Goal: Task Accomplishment & Management: Manage account settings

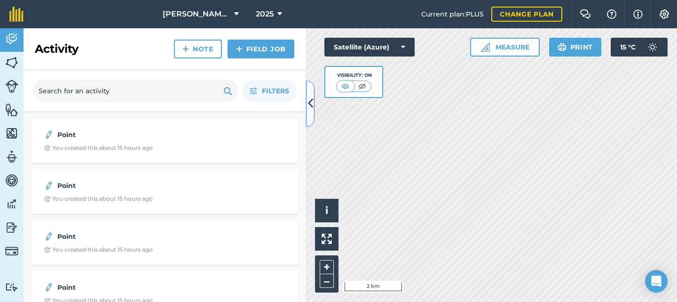
click at [313, 105] on icon at bounding box center [310, 103] width 5 height 16
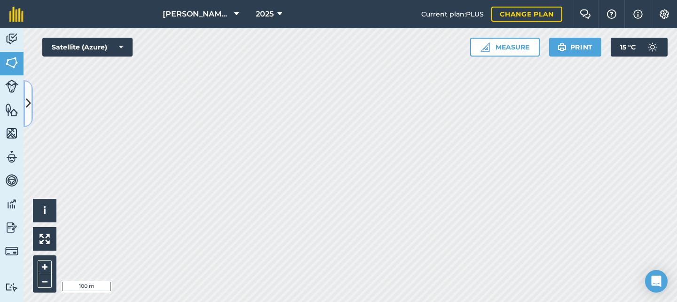
click at [31, 101] on icon at bounding box center [28, 103] width 5 height 16
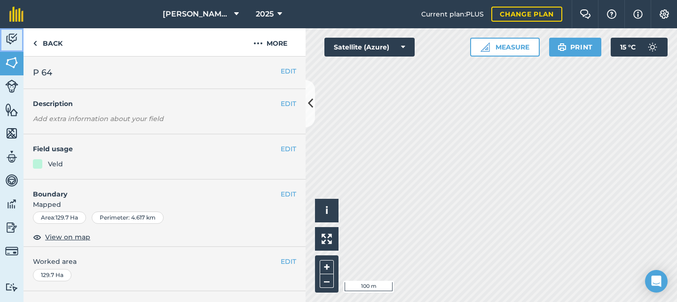
click at [8, 32] on img at bounding box center [11, 39] width 13 height 14
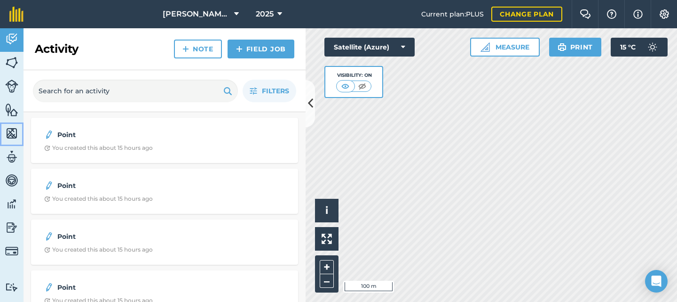
click at [10, 133] on img at bounding box center [11, 133] width 13 height 14
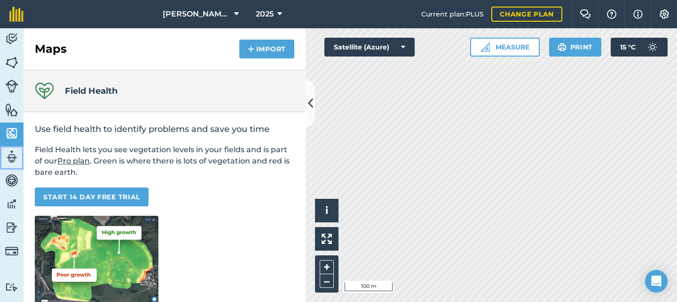
click at [10, 157] on img at bounding box center [11, 157] width 13 height 14
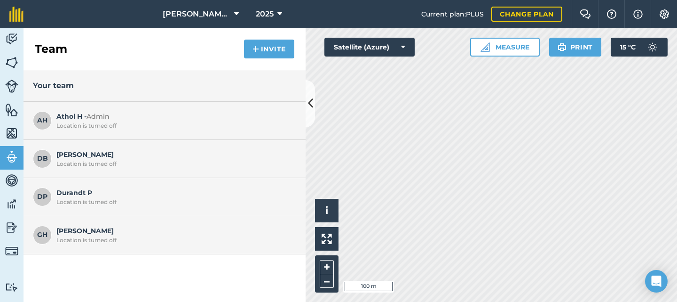
click at [70, 158] on span "[PERSON_NAME] B Location is turned off" at bounding box center [173, 158] width 235 height 18
click at [49, 160] on span "DB" at bounding box center [42, 158] width 19 height 19
click at [11, 180] on img at bounding box center [11, 180] width 13 height 14
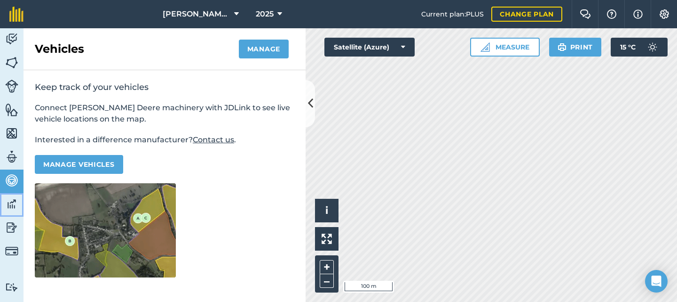
click at [9, 203] on img at bounding box center [11, 204] width 13 height 14
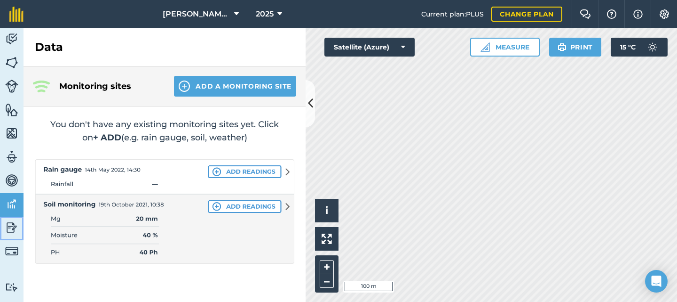
click at [10, 227] on img at bounding box center [11, 227] width 13 height 14
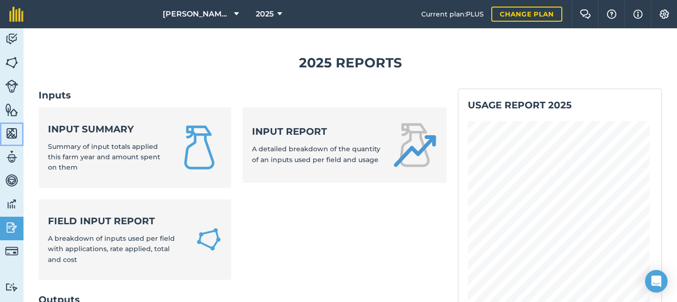
click at [13, 131] on img at bounding box center [11, 133] width 13 height 14
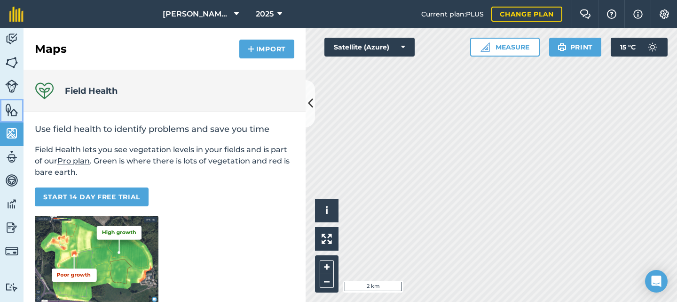
click at [9, 110] on img at bounding box center [11, 110] width 13 height 14
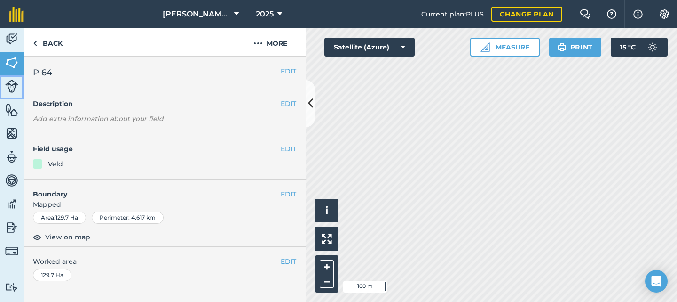
click at [13, 89] on img at bounding box center [11, 86] width 13 height 13
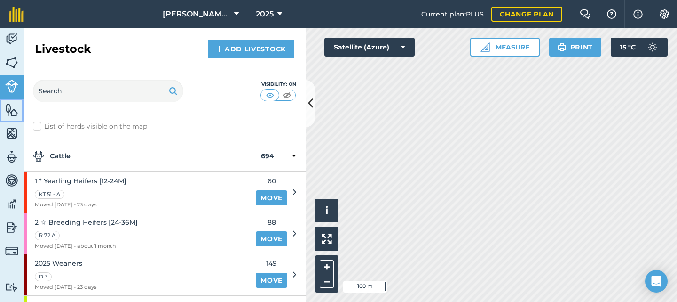
click at [9, 111] on img at bounding box center [11, 110] width 13 height 14
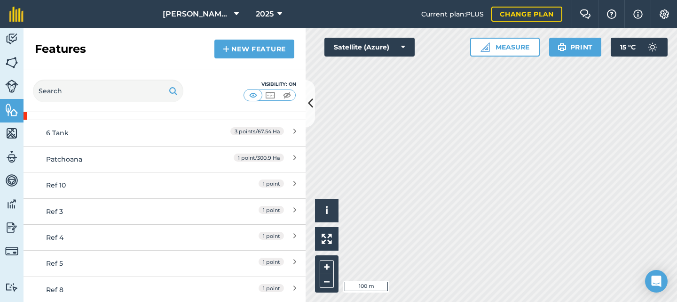
scroll to position [100, 0]
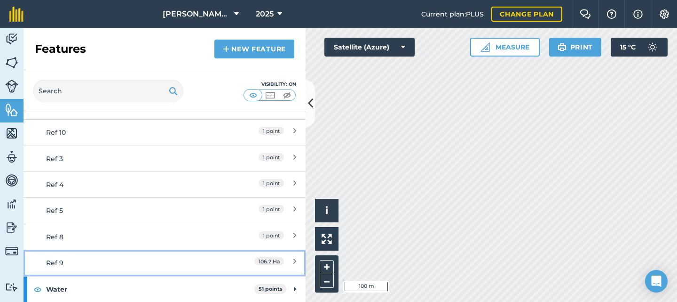
click at [193, 256] on link "Ref 9 106.2 Ha" at bounding box center [165, 262] width 282 height 26
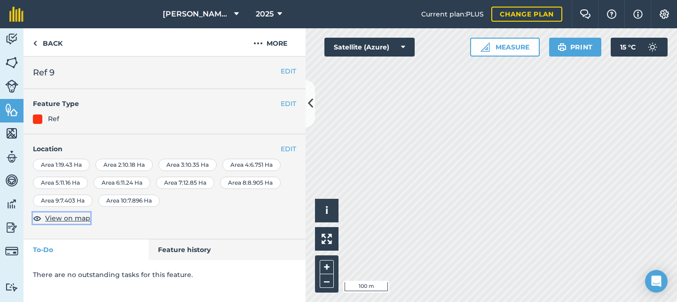
click at [69, 216] on span "View on map" at bounding box center [67, 218] width 45 height 10
click at [49, 48] on link "Back" at bounding box center [48, 42] width 48 height 28
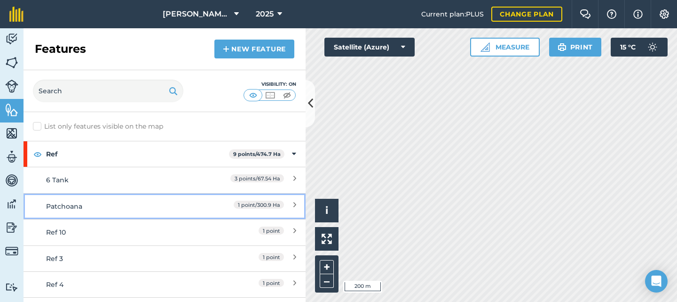
click at [172, 202] on div "Patchoana" at bounding box center [129, 206] width 167 height 10
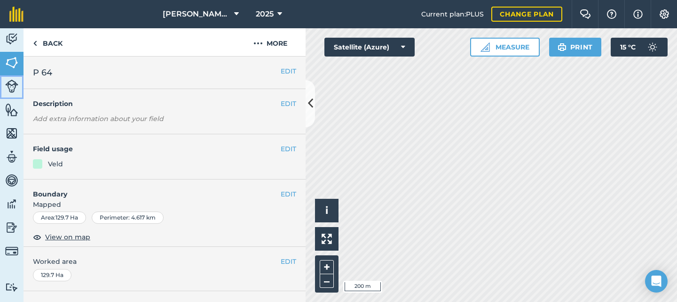
click at [11, 85] on img at bounding box center [11, 86] width 13 height 13
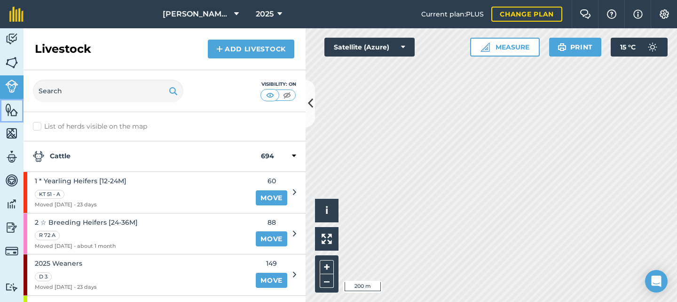
click at [7, 108] on img at bounding box center [11, 110] width 13 height 14
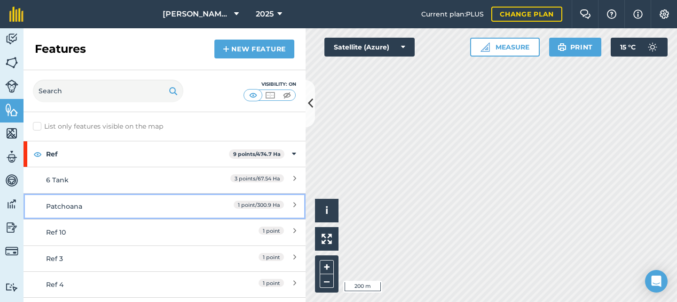
click at [156, 201] on div "Patchoana" at bounding box center [129, 206] width 167 height 10
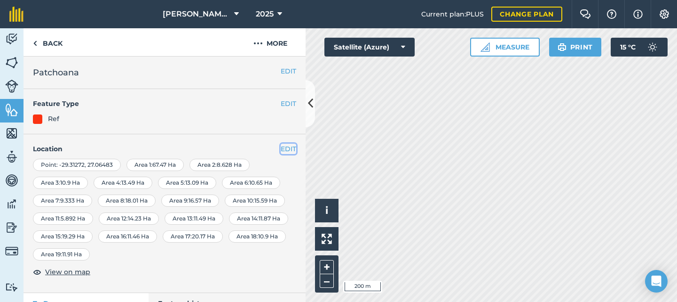
click at [281, 146] on button "EDIT" at bounding box center [289, 148] width 16 height 10
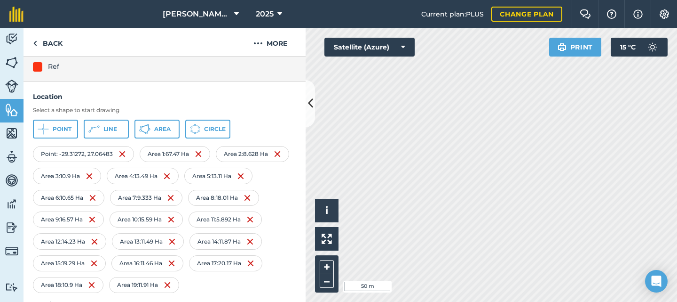
scroll to position [146, 0]
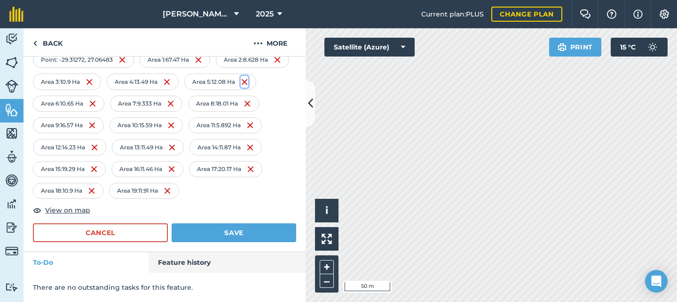
click at [241, 88] on img at bounding box center [245, 81] width 8 height 11
click at [169, 80] on img at bounding box center [165, 81] width 8 height 11
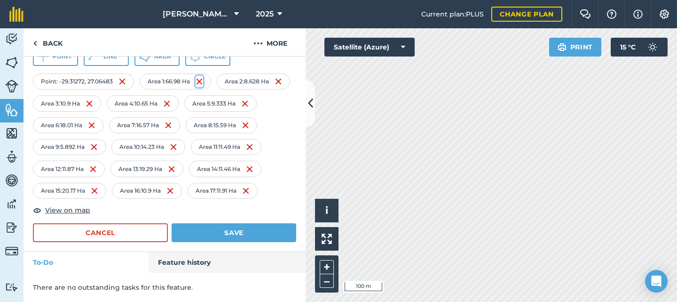
click at [201, 76] on img at bounding box center [200, 81] width 8 height 11
click at [275, 87] on img at bounding box center [279, 81] width 8 height 11
click at [201, 80] on img at bounding box center [200, 81] width 8 height 11
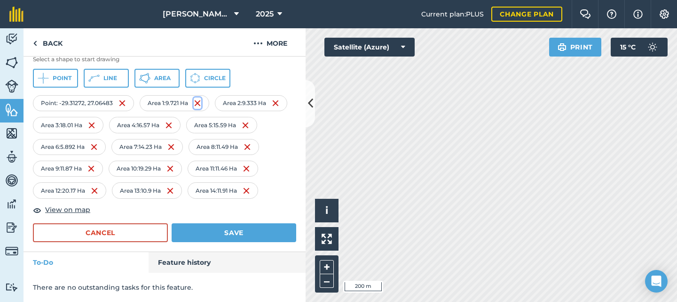
click at [201, 97] on img at bounding box center [198, 102] width 8 height 11
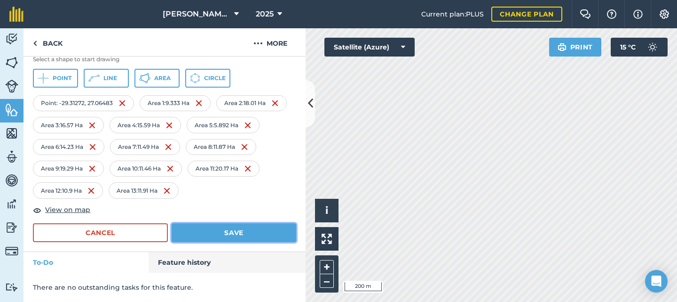
click at [232, 231] on button "Save" at bounding box center [234, 232] width 125 height 19
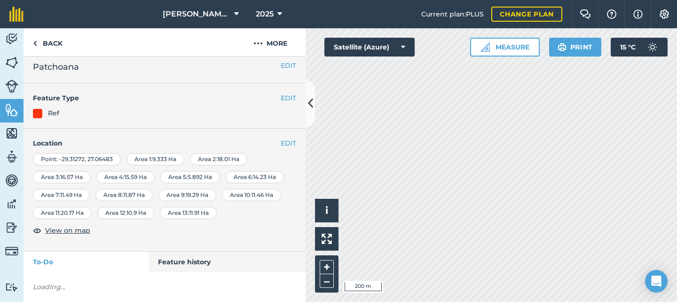
scroll to position [23, 0]
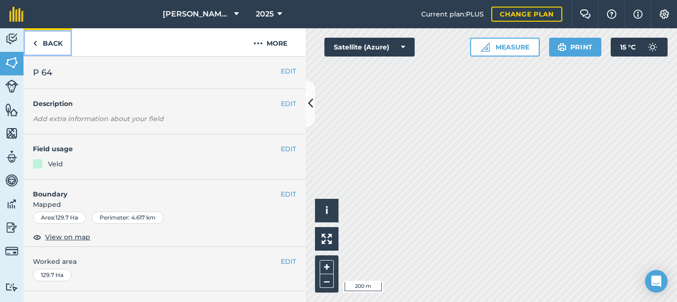
click at [56, 42] on link "Back" at bounding box center [48, 42] width 48 height 28
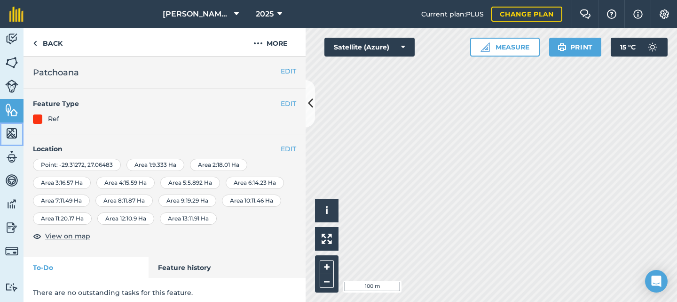
click at [8, 131] on img at bounding box center [11, 133] width 13 height 14
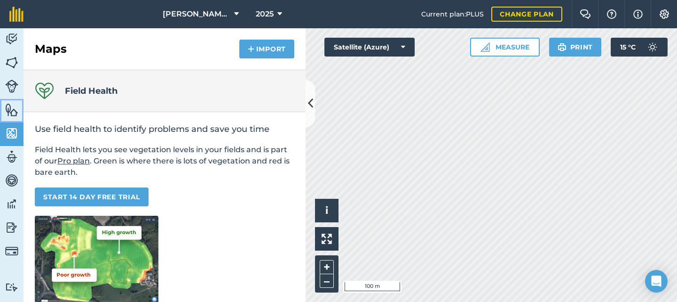
click at [10, 107] on img at bounding box center [11, 110] width 13 height 14
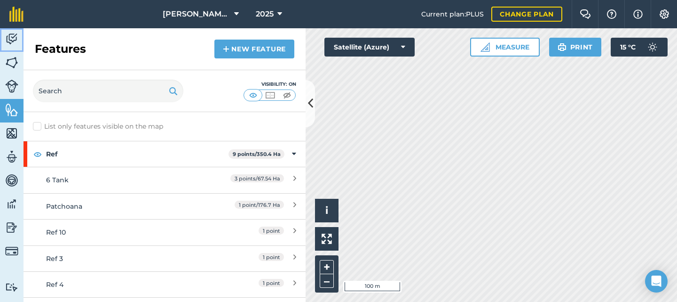
click at [7, 37] on img at bounding box center [11, 39] width 13 height 14
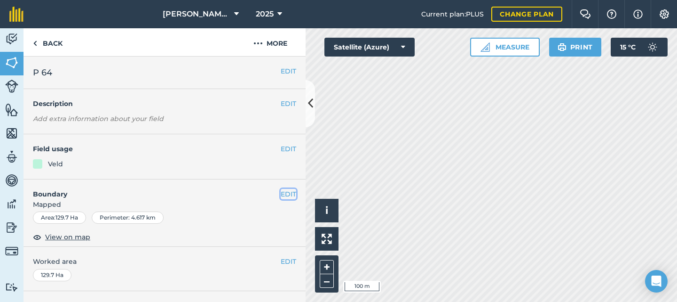
click at [282, 194] on button "EDIT" at bounding box center [289, 194] width 16 height 10
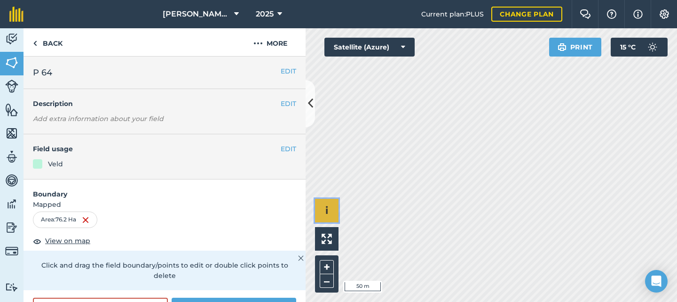
click at [386, 198] on div "Hello i © 2025 TomTom, Microsoft 50 m + –" at bounding box center [492, 164] width 372 height 273
click at [281, 71] on button "EDIT" at bounding box center [289, 71] width 16 height 10
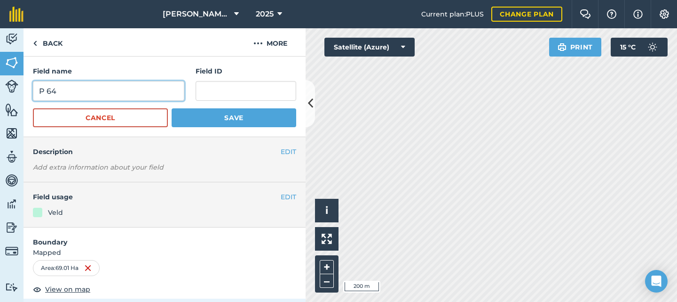
click at [126, 90] on input "P 64" at bounding box center [108, 91] width 151 height 20
type input "P 64 A"
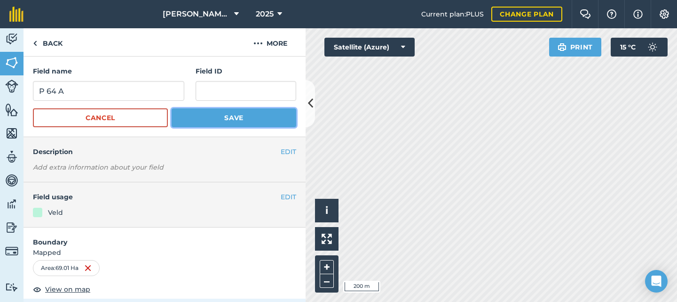
click at [203, 115] on button "Save" at bounding box center [234, 117] width 125 height 19
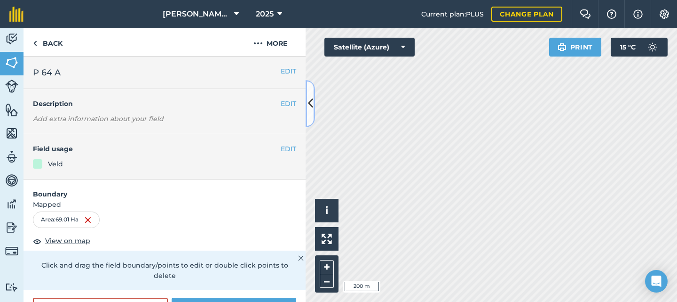
click at [310, 107] on icon at bounding box center [310, 103] width 5 height 16
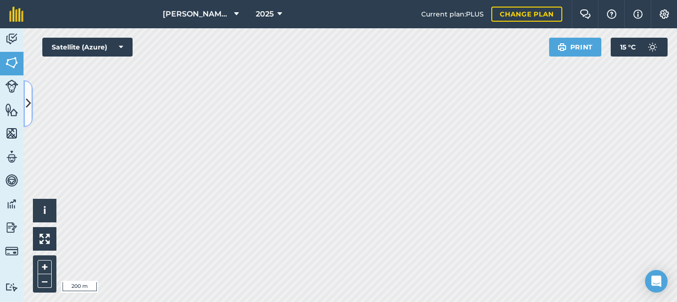
click at [30, 103] on icon at bounding box center [28, 103] width 5 height 16
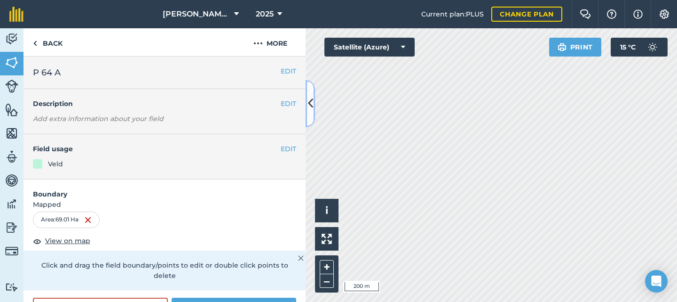
scroll to position [94, 0]
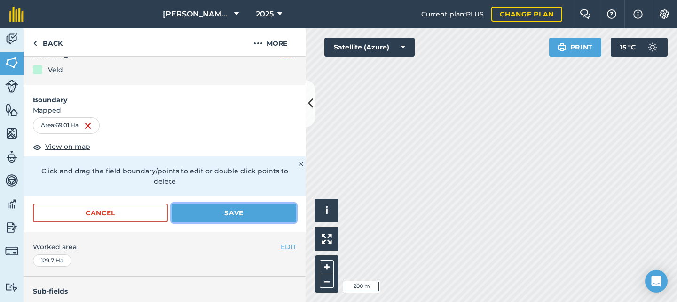
click at [211, 211] on button "Save" at bounding box center [234, 212] width 125 height 19
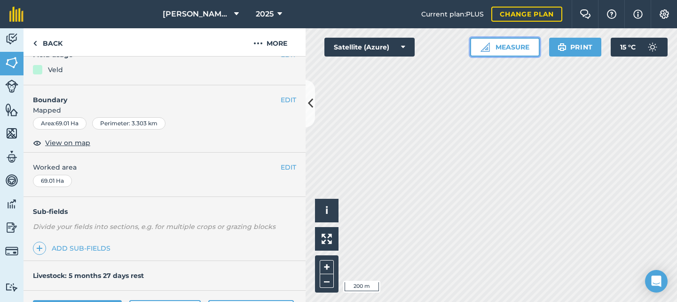
click at [511, 49] on button "Measure" at bounding box center [505, 47] width 70 height 19
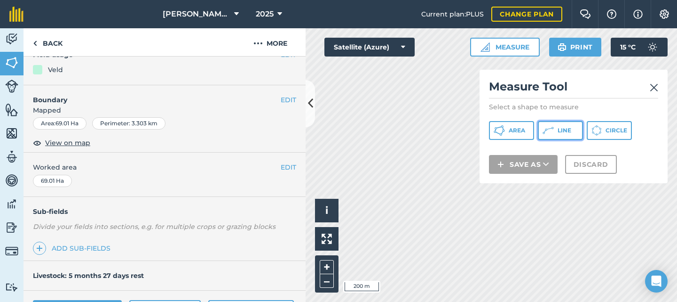
click at [554, 131] on button "Line" at bounding box center [560, 130] width 45 height 19
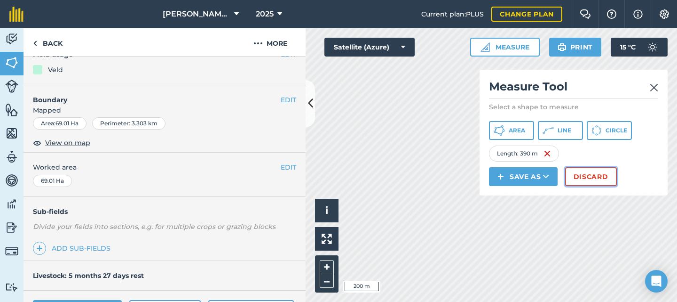
click at [589, 182] on button "Discard" at bounding box center [591, 176] width 52 height 19
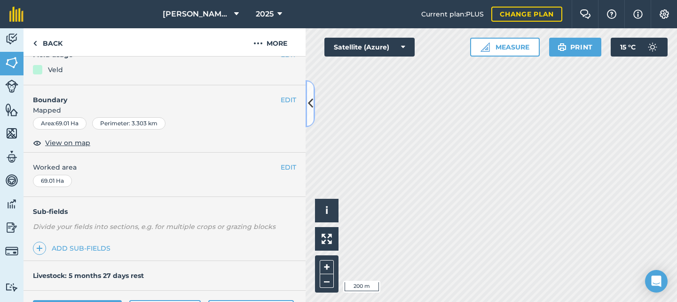
click at [312, 103] on icon at bounding box center [310, 103] width 5 height 16
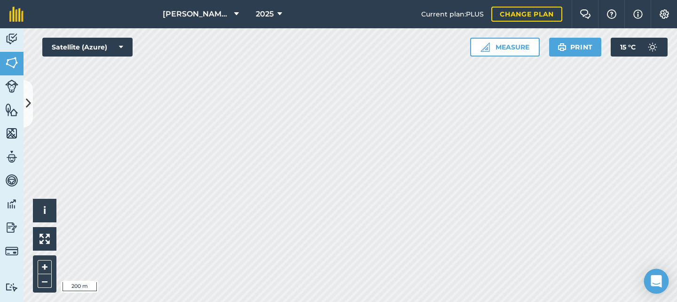
click at [654, 278] on icon "Open Intercom Messenger" at bounding box center [656, 281] width 11 height 12
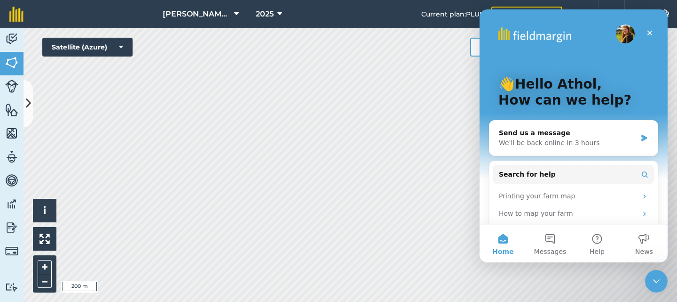
scroll to position [0, 0]
click at [533, 135] on div "Send us a message" at bounding box center [568, 133] width 138 height 10
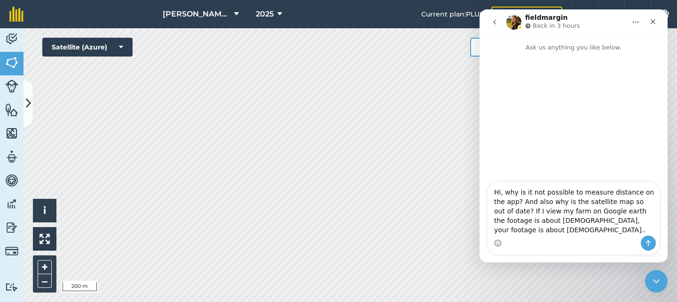
type textarea "Hi, why is it not possible to measure distance on the app? And also why is the …"
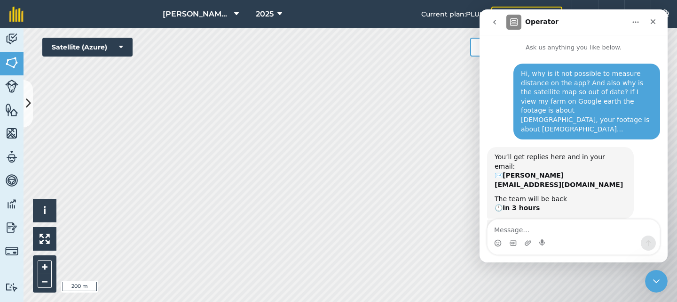
scroll to position [113, 0]
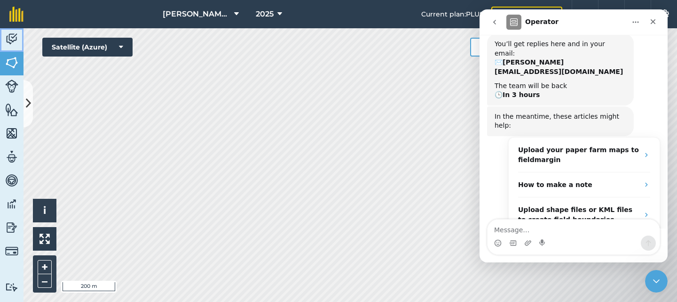
click at [9, 41] on img at bounding box center [11, 39] width 13 height 14
click at [32, 104] on button at bounding box center [28, 103] width 9 height 47
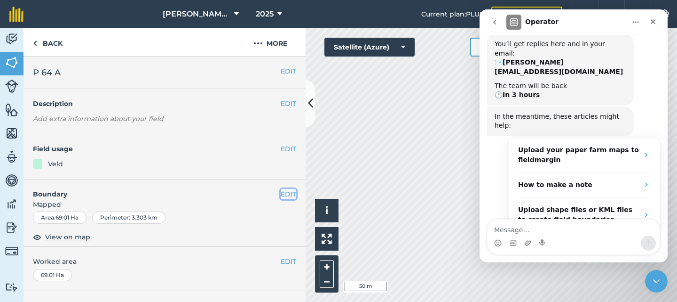
click at [281, 195] on button "EDIT" at bounding box center [289, 194] width 16 height 10
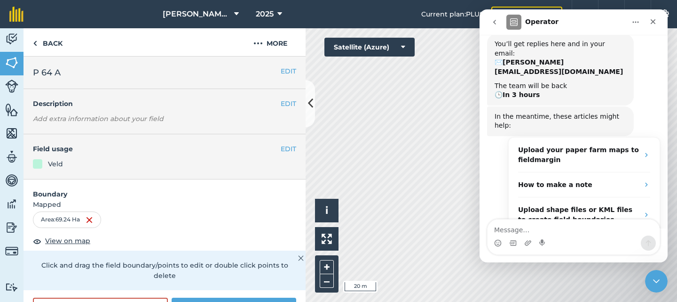
scroll to position [47, 0]
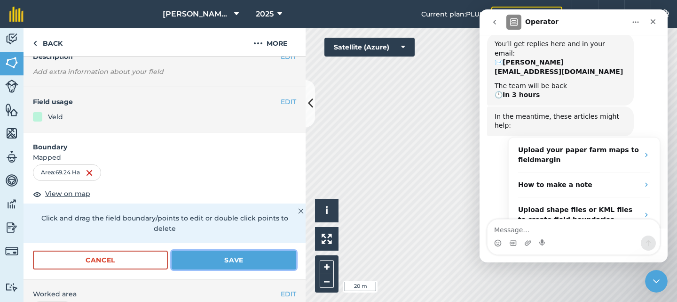
click at [227, 262] on button "Save" at bounding box center [234, 259] width 125 height 19
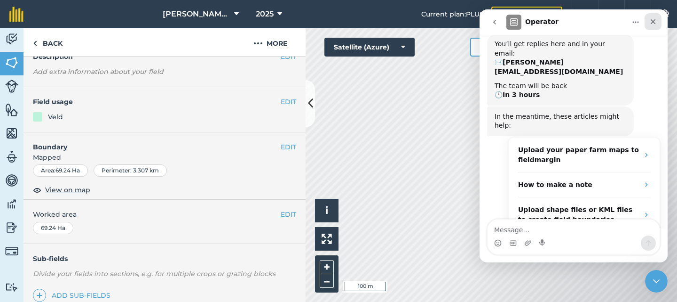
click at [651, 20] on icon "Close" at bounding box center [654, 22] width 8 height 8
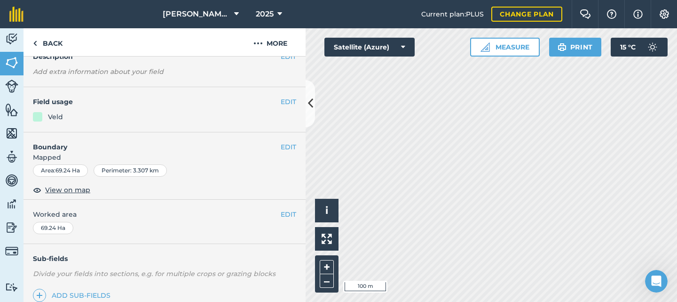
scroll to position [113, 0]
click at [8, 40] on img at bounding box center [11, 39] width 13 height 14
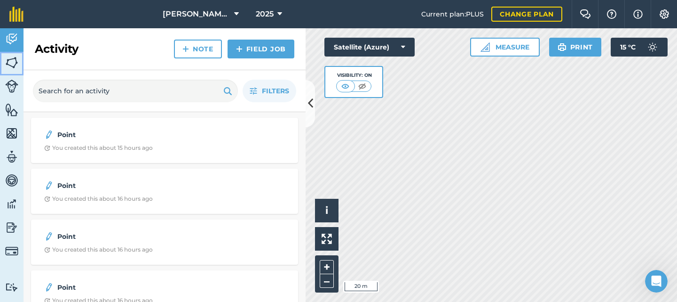
click at [12, 61] on img at bounding box center [11, 63] width 13 height 14
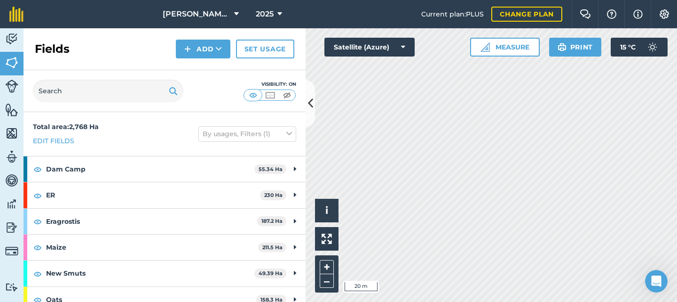
scroll to position [141, 0]
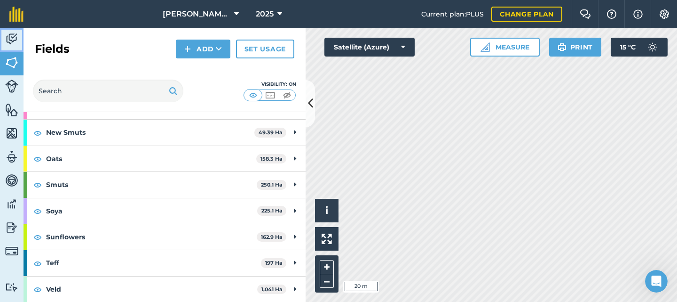
click at [10, 36] on img at bounding box center [11, 39] width 13 height 14
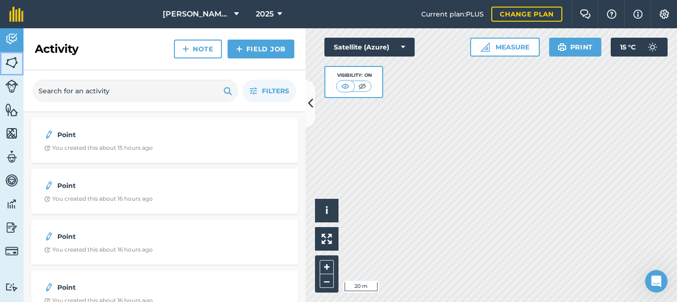
click at [10, 57] on img at bounding box center [11, 63] width 13 height 14
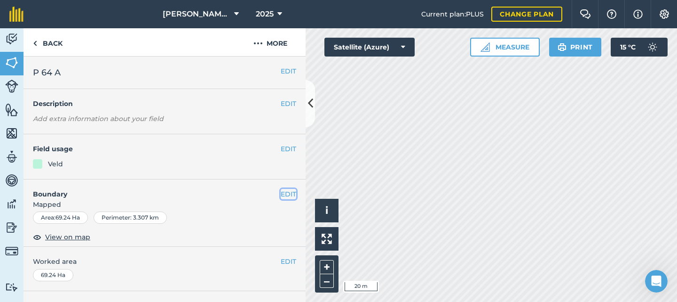
click at [282, 194] on button "EDIT" at bounding box center [289, 194] width 16 height 10
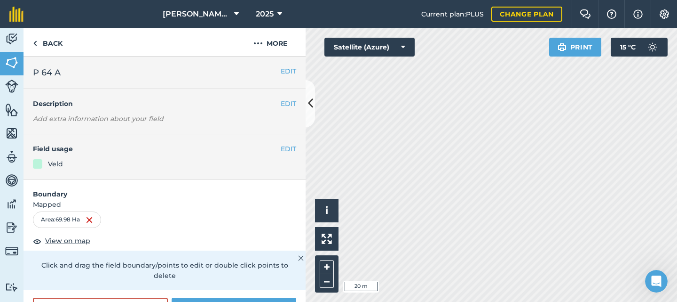
scroll to position [94, 0]
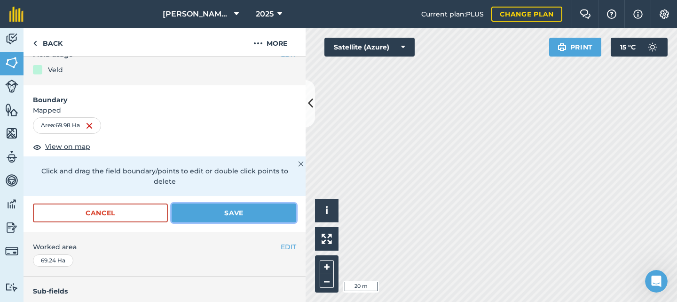
click at [220, 208] on button "Save" at bounding box center [234, 212] width 125 height 19
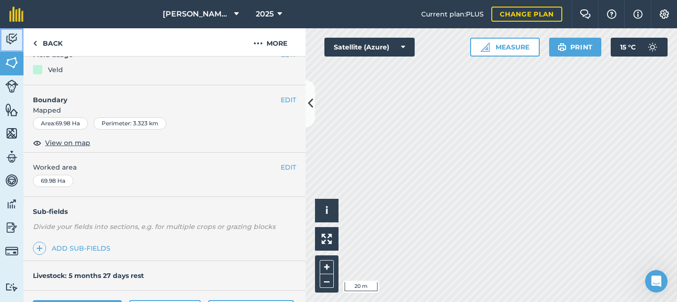
click at [12, 35] on img at bounding box center [11, 39] width 13 height 14
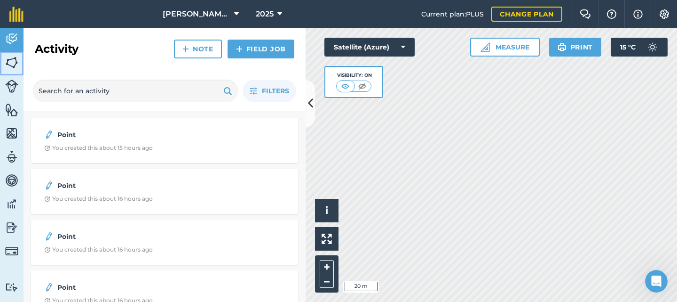
click at [10, 63] on img at bounding box center [11, 63] width 13 height 14
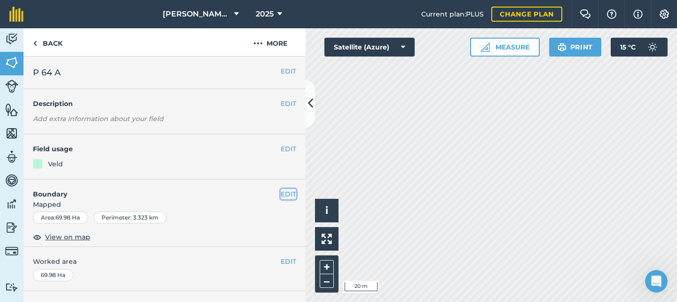
click at [281, 197] on button "EDIT" at bounding box center [289, 194] width 16 height 10
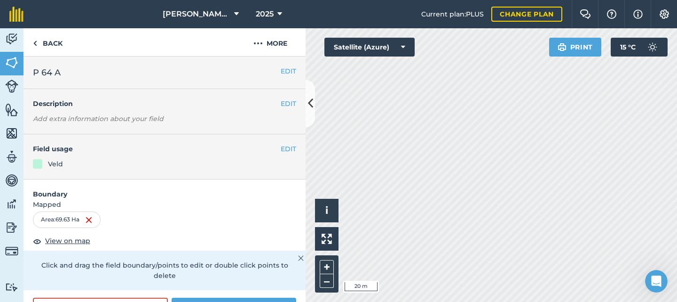
scroll to position [94, 0]
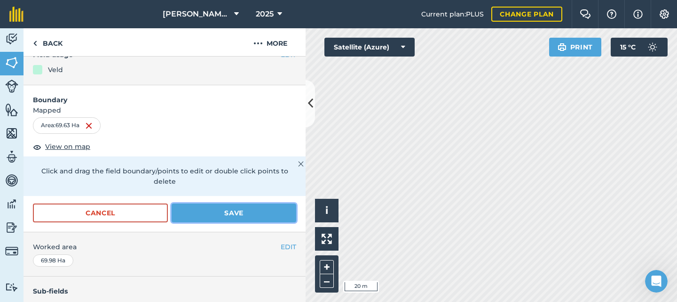
click at [223, 209] on button "Save" at bounding box center [234, 212] width 125 height 19
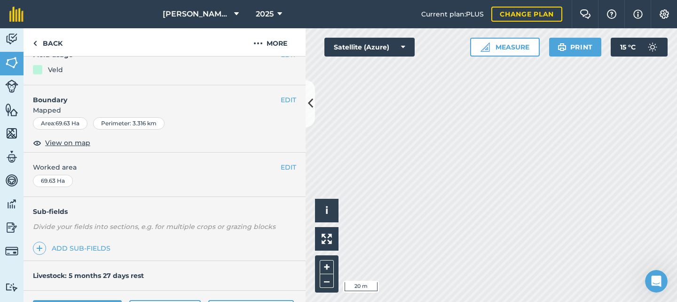
scroll to position [0, 0]
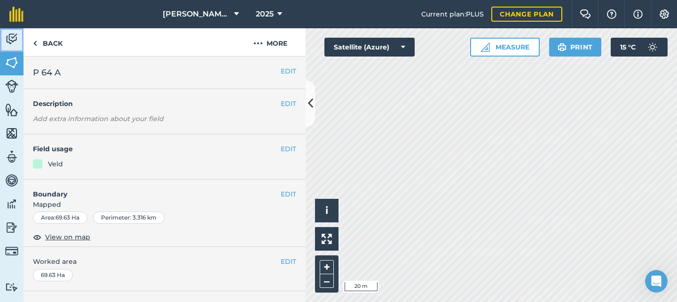
click at [8, 37] on img at bounding box center [11, 39] width 13 height 14
click at [281, 148] on button "EDIT" at bounding box center [289, 148] width 16 height 10
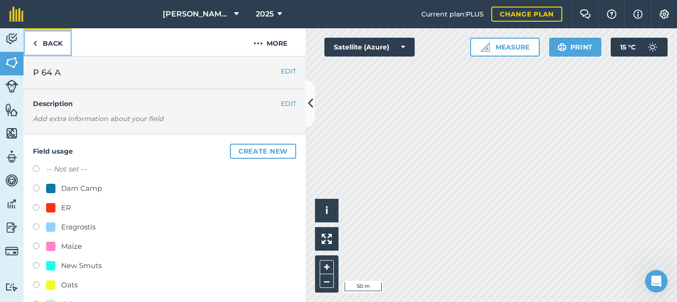
click at [41, 43] on link "Back" at bounding box center [48, 42] width 48 height 28
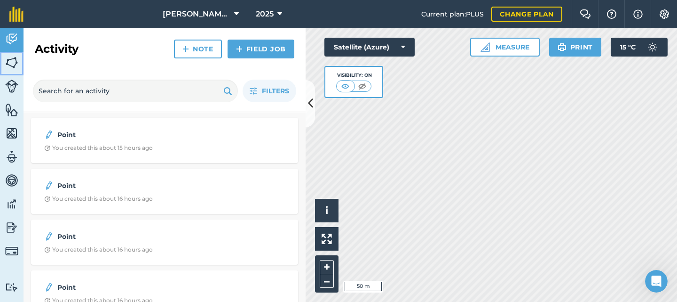
click at [7, 60] on img at bounding box center [11, 63] width 13 height 14
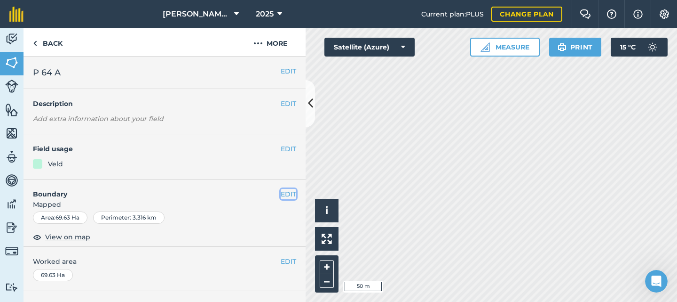
click at [281, 194] on button "EDIT" at bounding box center [289, 194] width 16 height 10
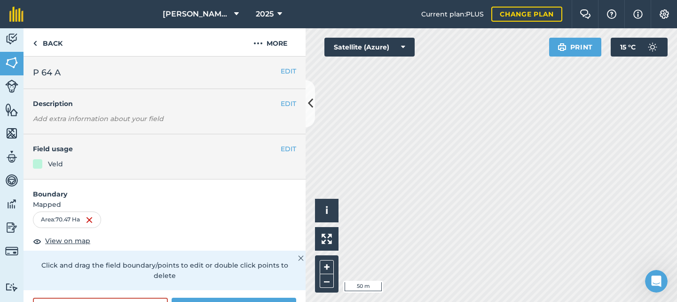
scroll to position [94, 0]
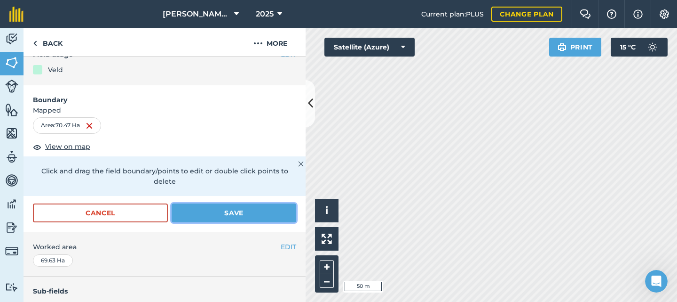
click at [231, 212] on button "Save" at bounding box center [234, 212] width 125 height 19
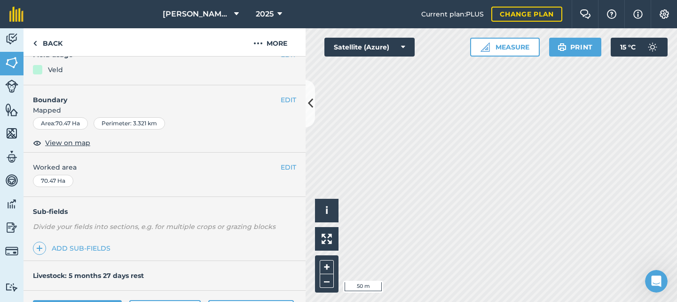
scroll to position [47, 0]
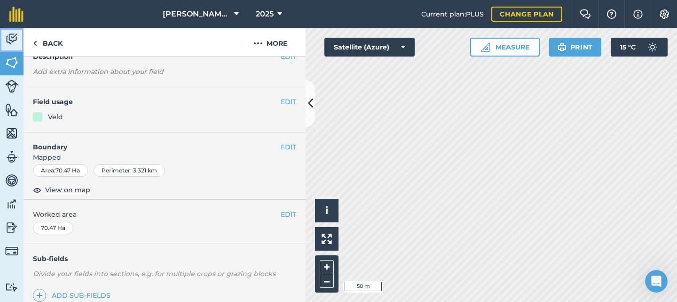
click at [10, 37] on img at bounding box center [11, 39] width 13 height 14
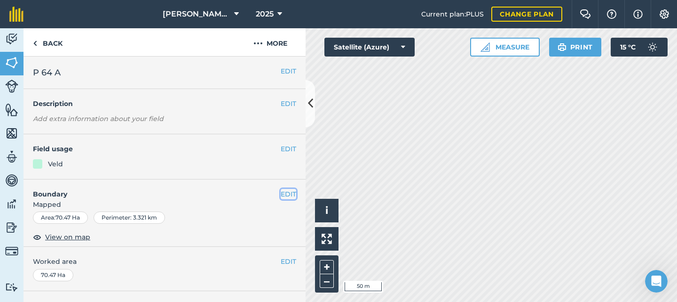
click at [281, 193] on button "EDIT" at bounding box center [289, 194] width 16 height 10
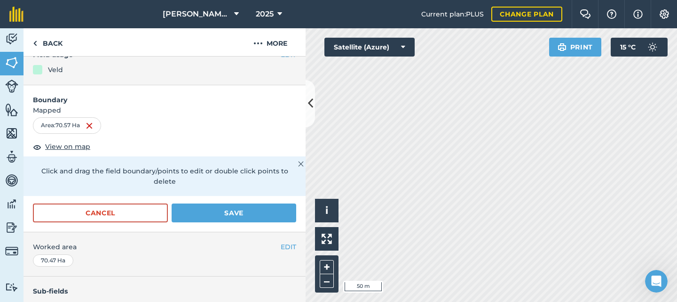
scroll to position [141, 0]
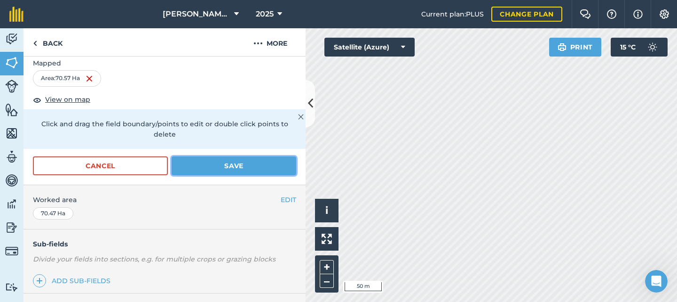
click at [229, 166] on button "Save" at bounding box center [234, 165] width 125 height 19
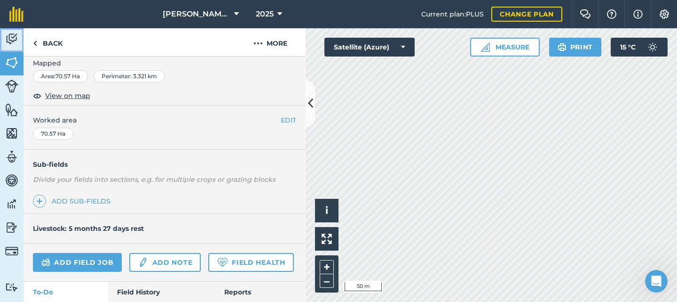
click at [13, 34] on img at bounding box center [11, 39] width 13 height 14
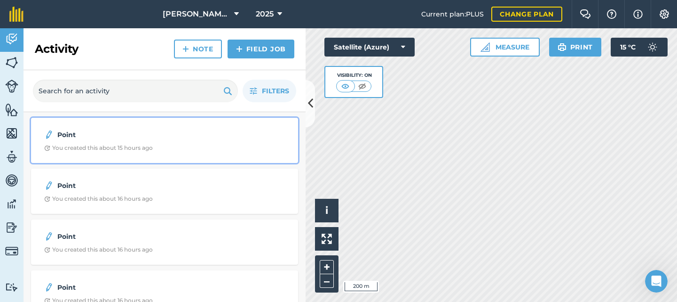
click at [163, 135] on strong "Point" at bounding box center [131, 134] width 149 height 10
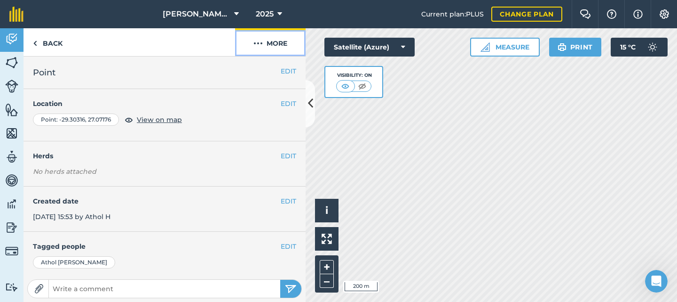
click at [264, 43] on button "More" at bounding box center [270, 42] width 71 height 28
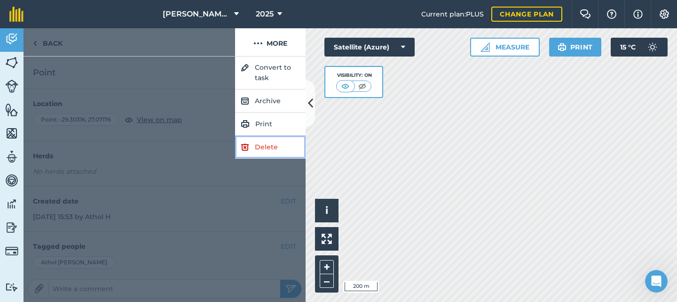
click at [270, 144] on link "Delete" at bounding box center [270, 146] width 71 height 23
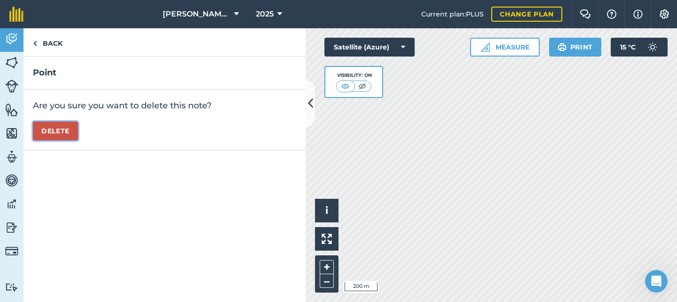
click at [55, 131] on button "Delete" at bounding box center [55, 130] width 45 height 19
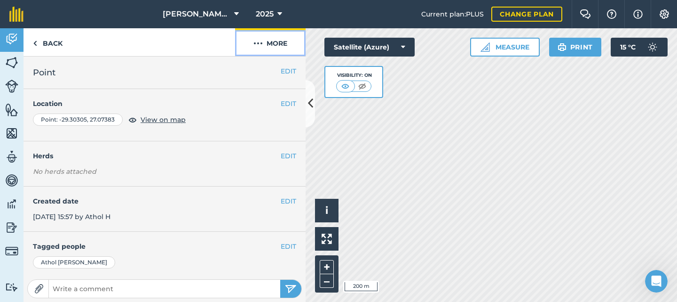
click at [258, 42] on img at bounding box center [258, 43] width 9 height 11
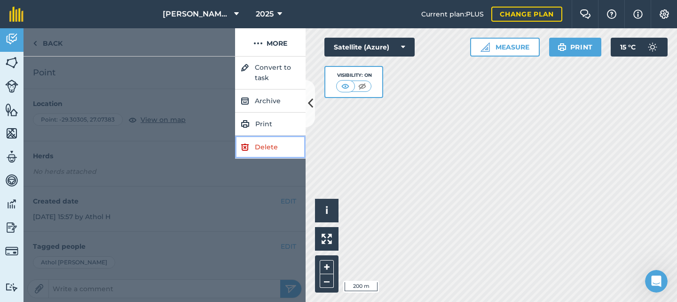
click at [267, 148] on link "Delete" at bounding box center [270, 146] width 71 height 23
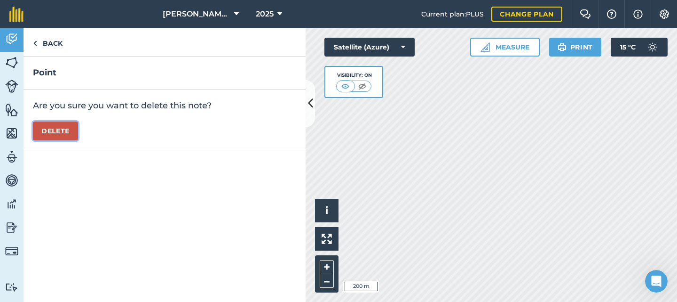
click at [55, 134] on button "Delete" at bounding box center [55, 130] width 45 height 19
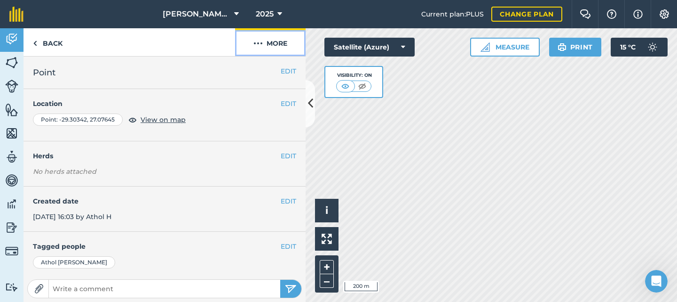
click at [268, 44] on button "More" at bounding box center [270, 42] width 71 height 28
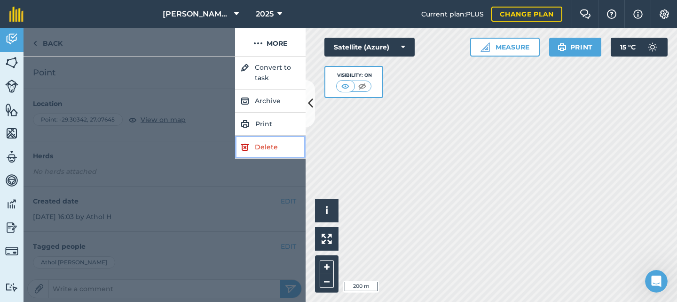
click at [261, 146] on link "Delete" at bounding box center [270, 146] width 71 height 23
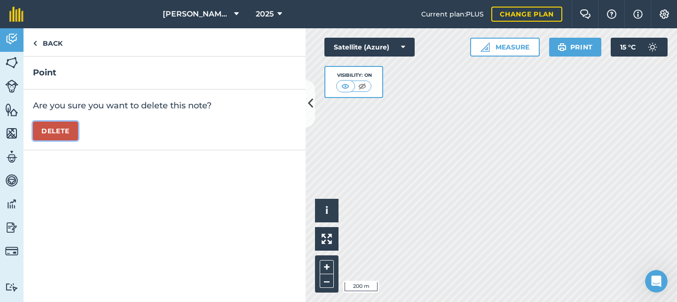
click at [53, 132] on button "Delete" at bounding box center [55, 130] width 45 height 19
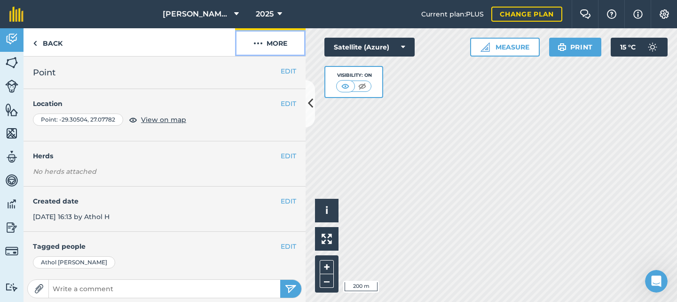
click at [266, 42] on button "More" at bounding box center [270, 42] width 71 height 28
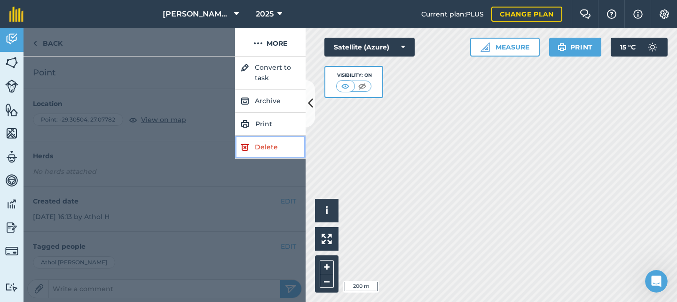
click at [261, 143] on link "Delete" at bounding box center [270, 146] width 71 height 23
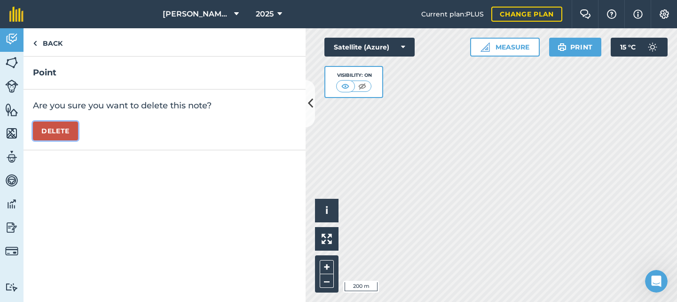
click at [56, 130] on button "Delete" at bounding box center [55, 130] width 45 height 19
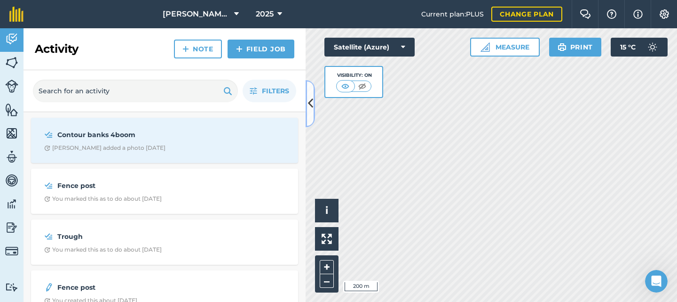
click at [310, 103] on icon at bounding box center [310, 103] width 5 height 16
